Goal: Check status: Check status

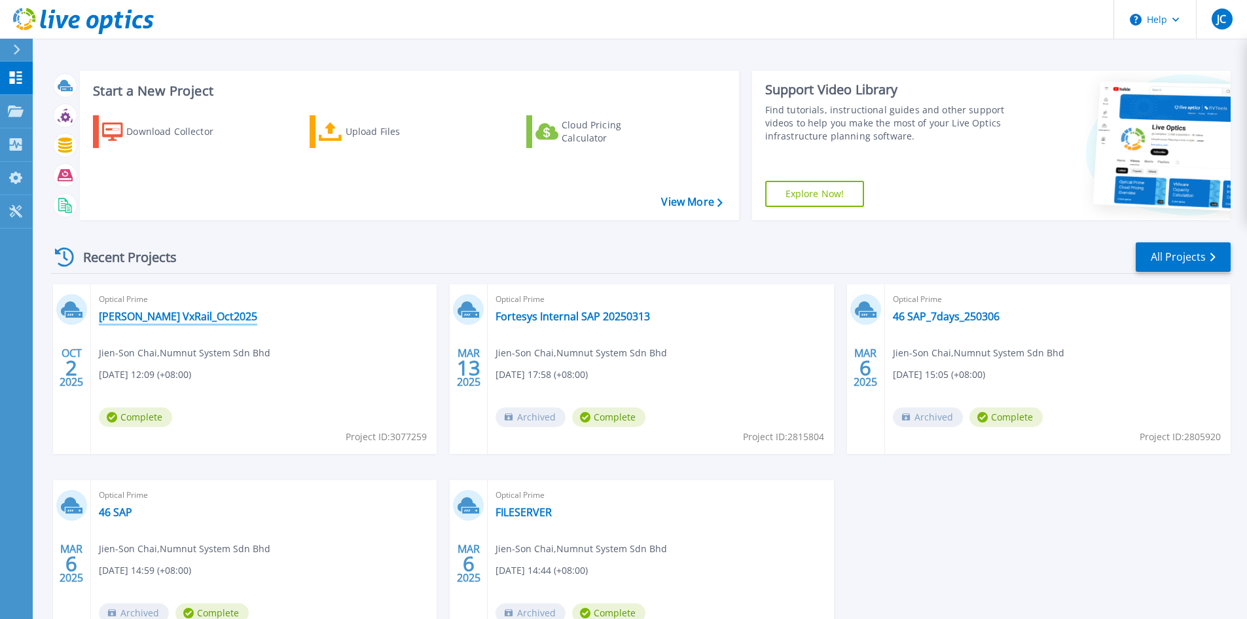
click at [172, 317] on link "[PERSON_NAME] VxRail_Oct2025" at bounding box center [178, 316] width 158 height 13
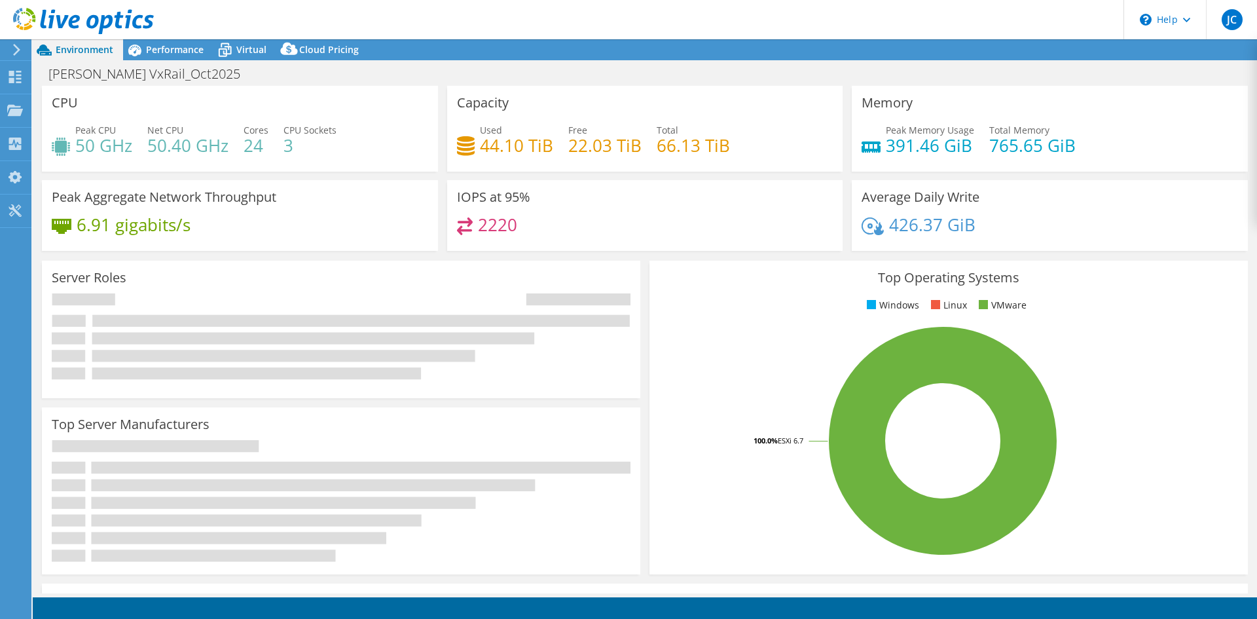
select select "USD"
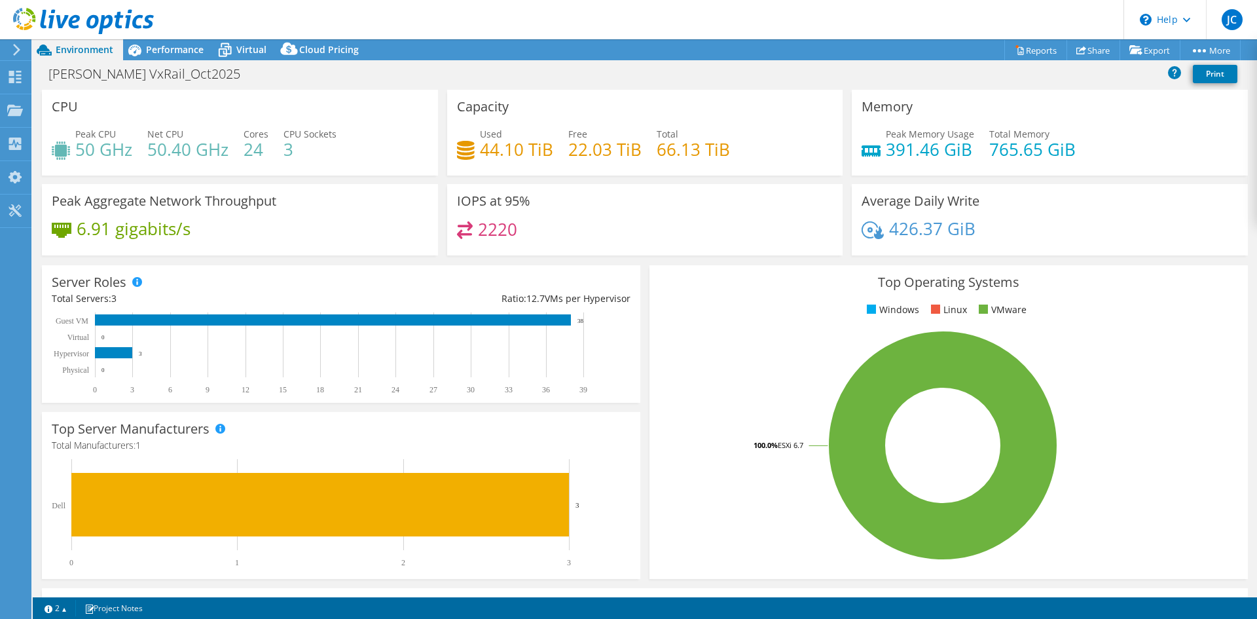
click at [284, 8] on header "JC End User Jien-Son Chai jienson.chai@numnut.tech Numnut System Sdn Bhd My Pro…" at bounding box center [628, 19] width 1257 height 39
